Goal: Navigation & Orientation: Find specific page/section

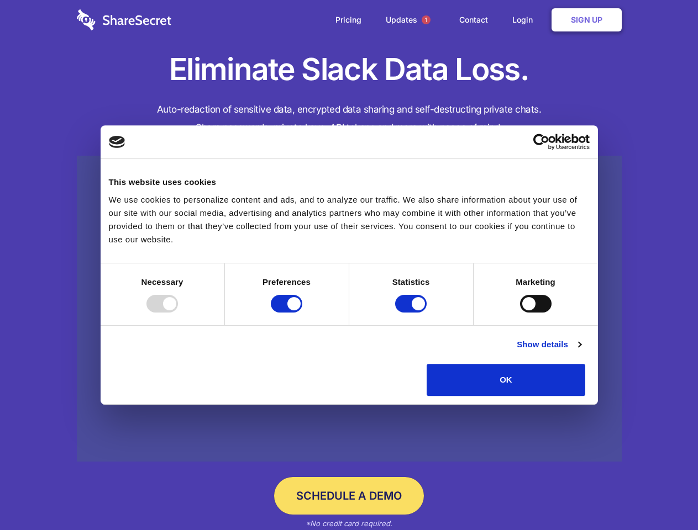
click at [178, 313] on div at bounding box center [161, 304] width 31 height 18
click at [302, 313] on input "Preferences" at bounding box center [286, 304] width 31 height 18
checkbox input "false"
click at [412, 313] on input "Statistics" at bounding box center [410, 304] width 31 height 18
checkbox input "false"
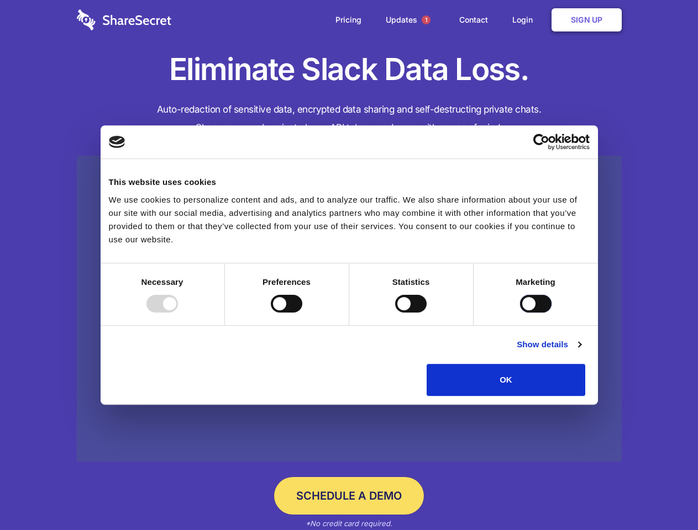
click at [520, 313] on input "Marketing" at bounding box center [535, 304] width 31 height 18
checkbox input "true"
click at [580, 351] on link "Show details" at bounding box center [548, 344] width 64 height 13
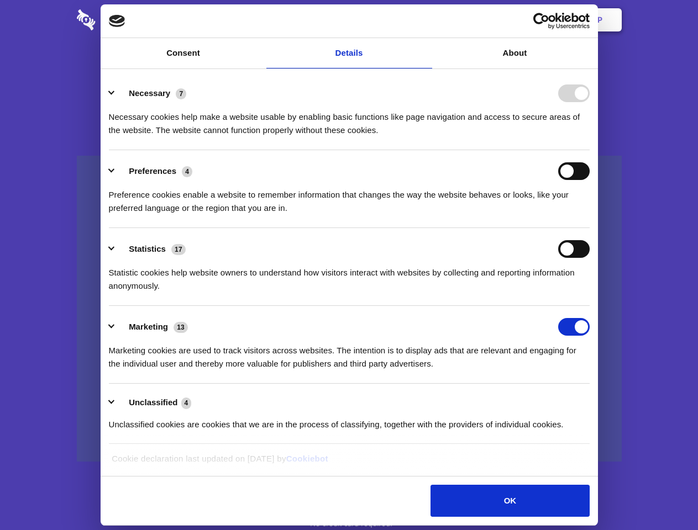
click at [589, 150] on li "Necessary 7 Necessary cookies help make a website usable by enabling basic func…" at bounding box center [349, 111] width 480 height 78
click at [425, 20] on span "1" at bounding box center [425, 19] width 9 height 9
